Goal: Transaction & Acquisition: Purchase product/service

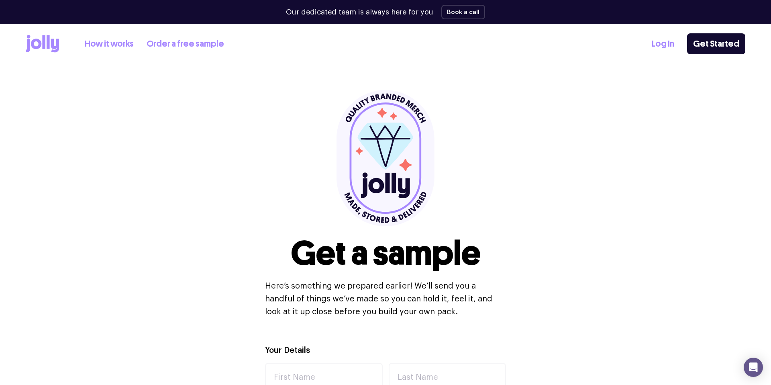
click at [43, 44] on icon at bounding box center [43, 42] width 3 height 14
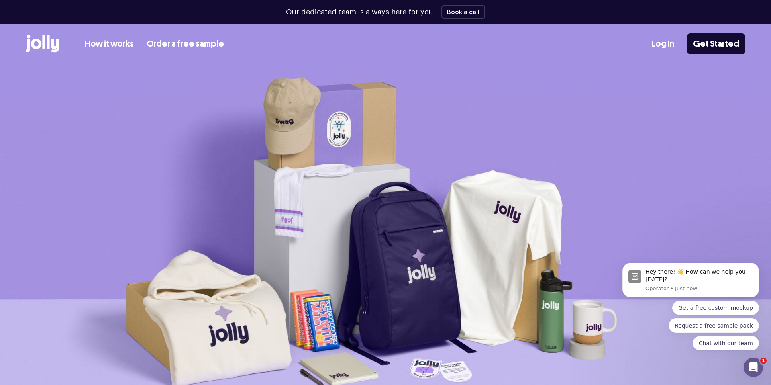
click at [118, 43] on link "How it works" at bounding box center [109, 43] width 49 height 13
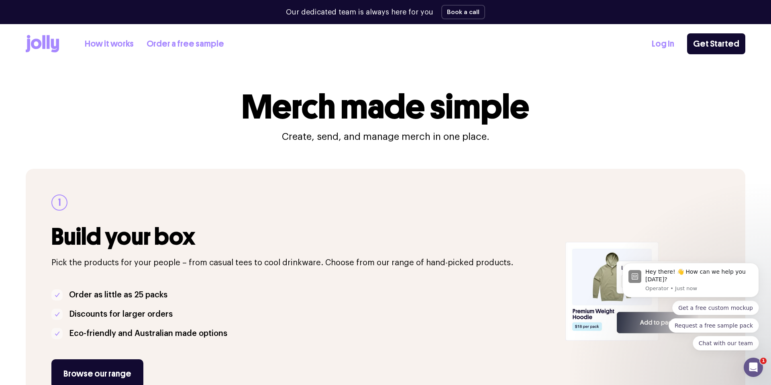
click at [35, 49] on icon at bounding box center [36, 44] width 10 height 10
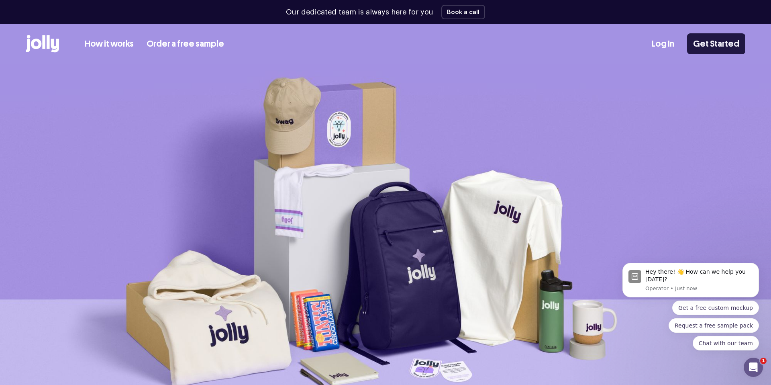
click at [716, 42] on link "Get Started" at bounding box center [716, 43] width 58 height 21
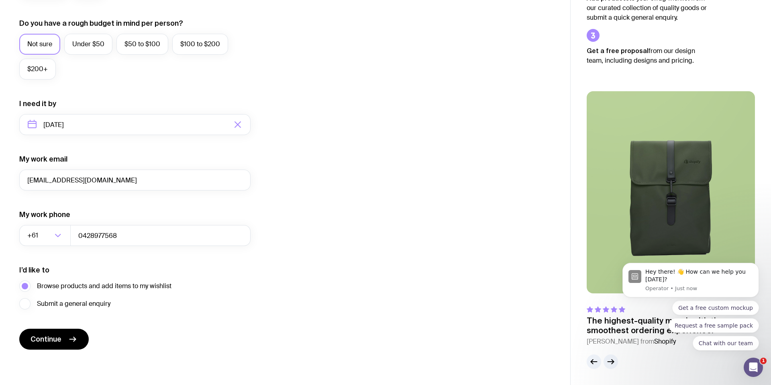
scroll to position [298, 0]
click at [56, 334] on button "Continue" at bounding box center [53, 339] width 69 height 21
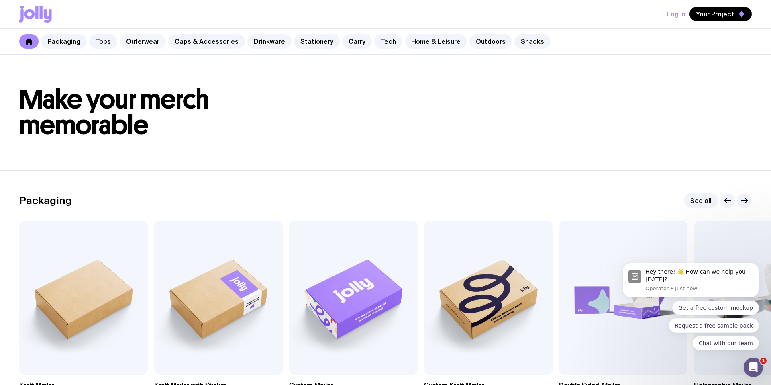
click at [131, 43] on link "Outerwear" at bounding box center [143, 41] width 46 height 14
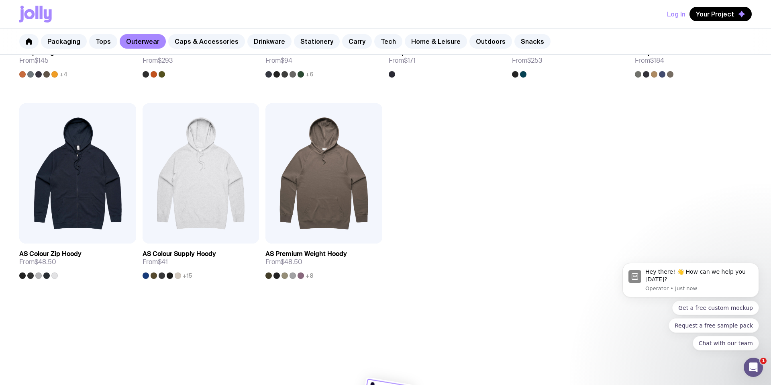
scroll to position [717, 0]
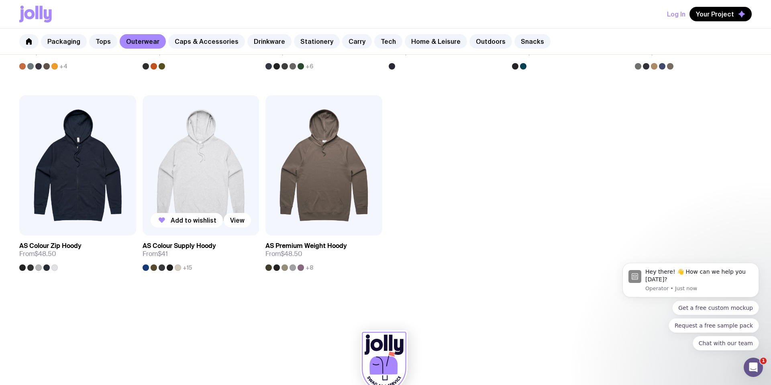
click at [234, 163] on img at bounding box center [201, 165] width 117 height 140
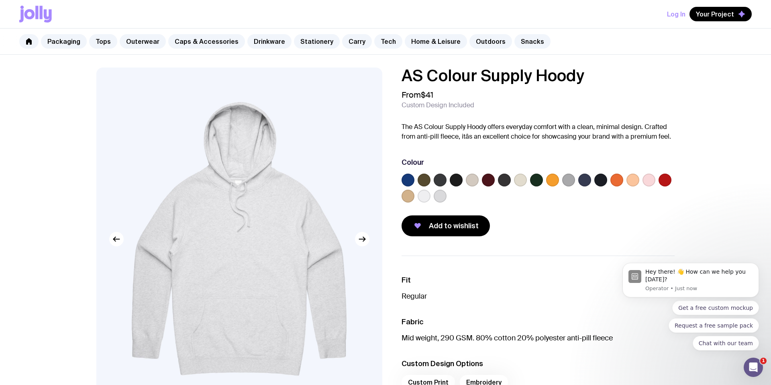
click at [517, 183] on label at bounding box center [520, 179] width 13 height 13
click at [0, 0] on input "radio" at bounding box center [0, 0] width 0 height 0
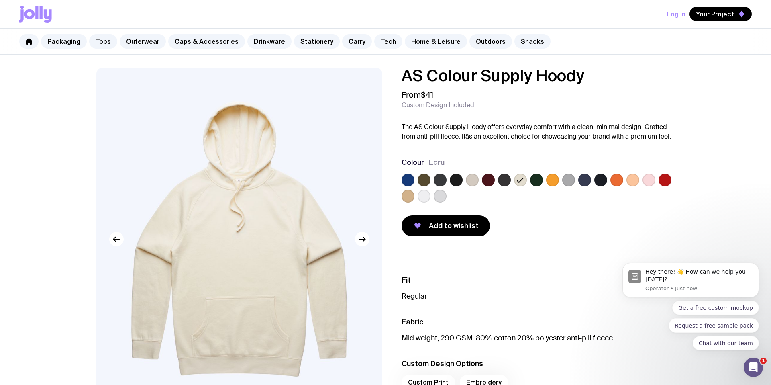
click at [426, 194] on label at bounding box center [424, 196] width 13 height 13
click at [0, 0] on input "radio" at bounding box center [0, 0] width 0 height 0
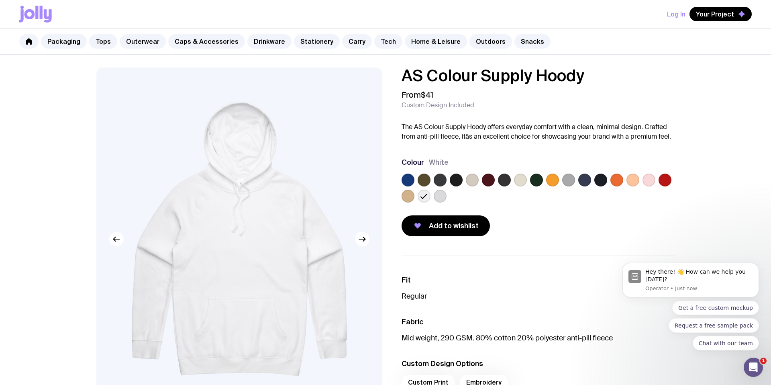
click at [442, 195] on label at bounding box center [440, 196] width 13 height 13
click at [0, 0] on input "radio" at bounding box center [0, 0] width 0 height 0
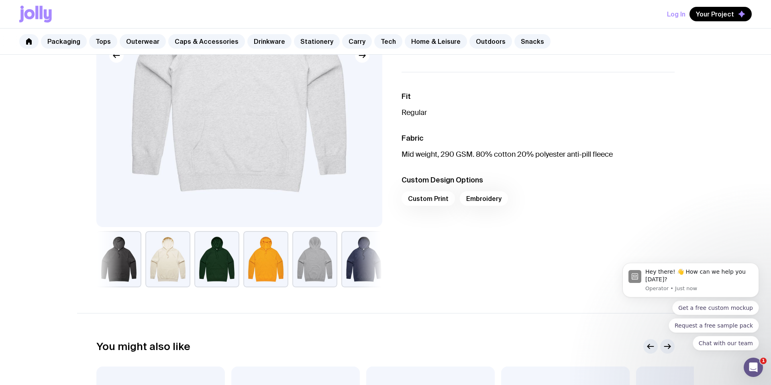
scroll to position [189, 0]
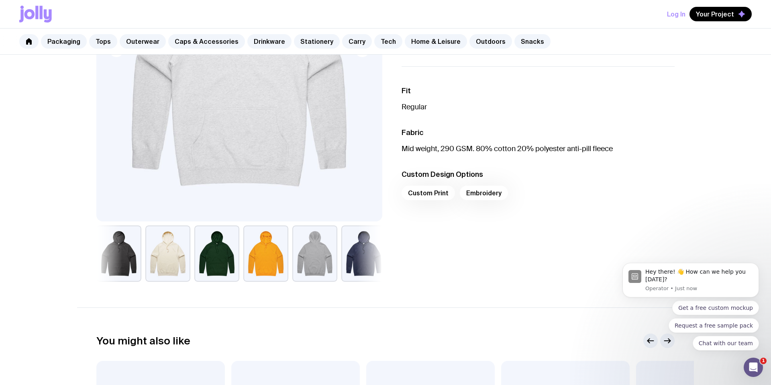
click at [420, 194] on div "Custom Print Embroidery" at bounding box center [538, 194] width 273 height 19
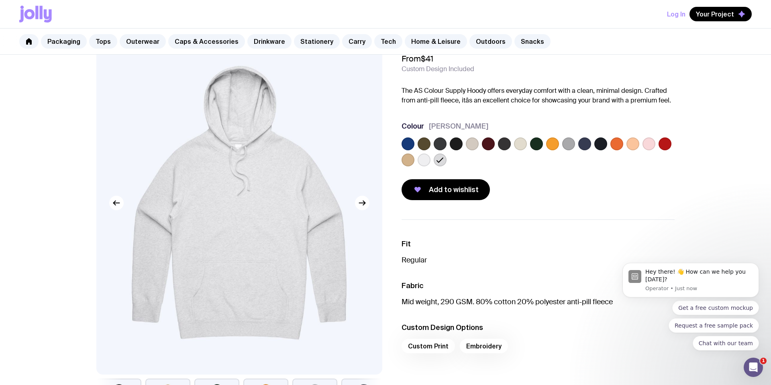
scroll to position [37, 0]
